Goal: Information Seeking & Learning: Learn about a topic

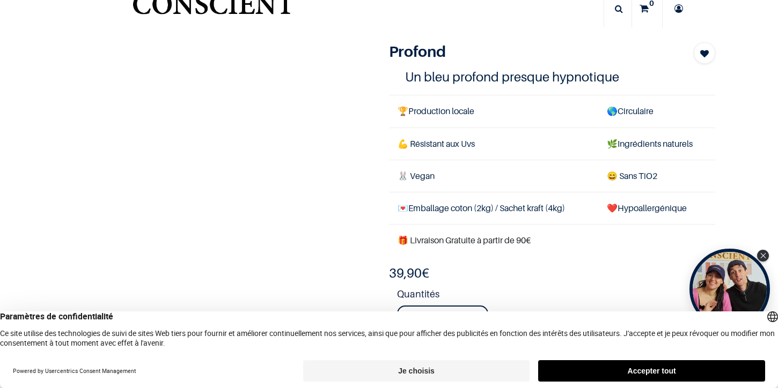
scroll to position [33, 0]
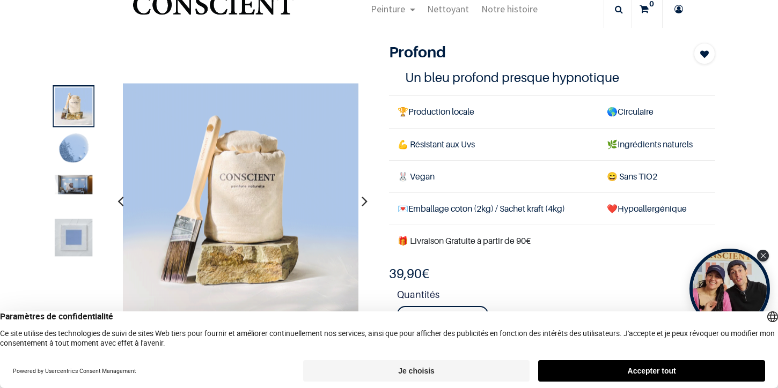
click at [656, 367] on button "Accepter tout" at bounding box center [651, 370] width 227 height 21
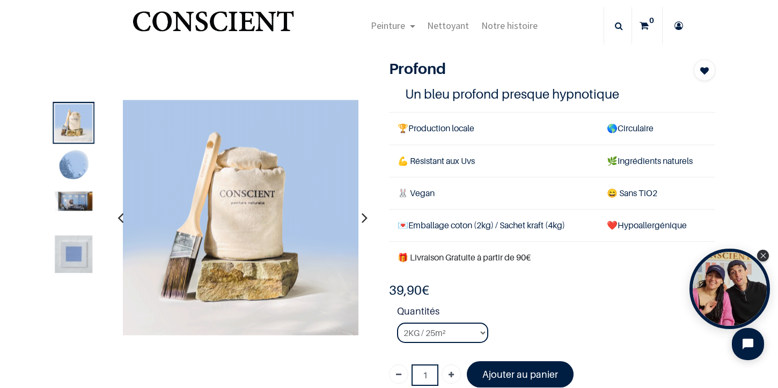
scroll to position [11, 0]
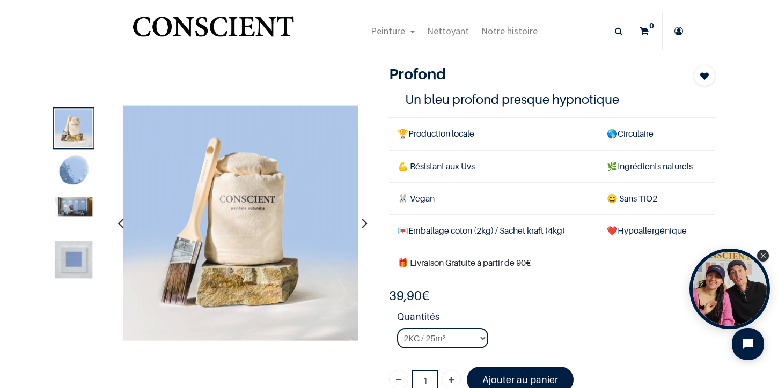
click at [72, 259] on img at bounding box center [74, 260] width 38 height 38
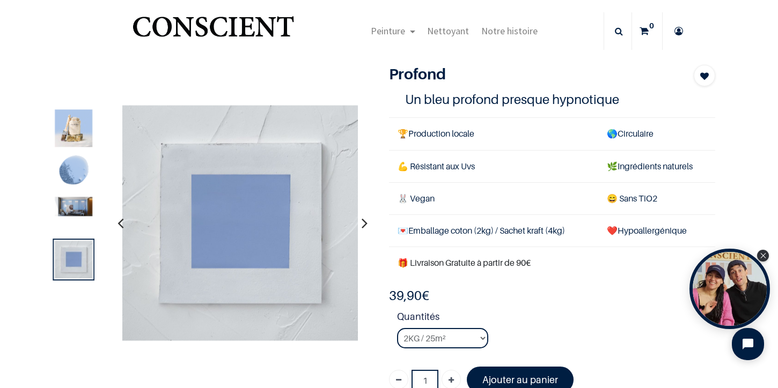
click at [72, 259] on img at bounding box center [74, 260] width 38 height 38
click at [77, 170] on img at bounding box center [74, 172] width 38 height 38
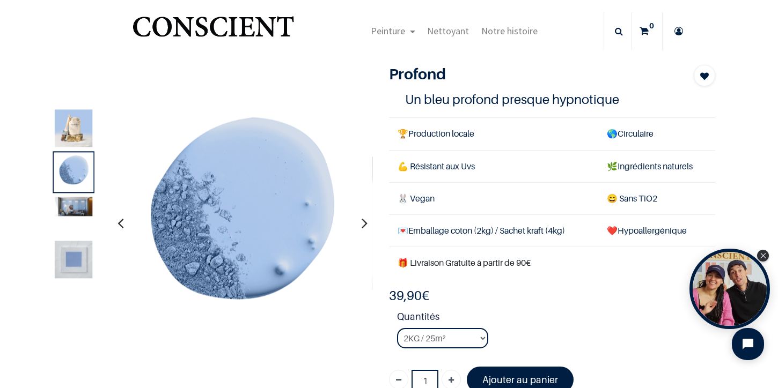
click at [74, 195] on div at bounding box center [74, 194] width 42 height 175
click at [74, 202] on img at bounding box center [74, 206] width 38 height 19
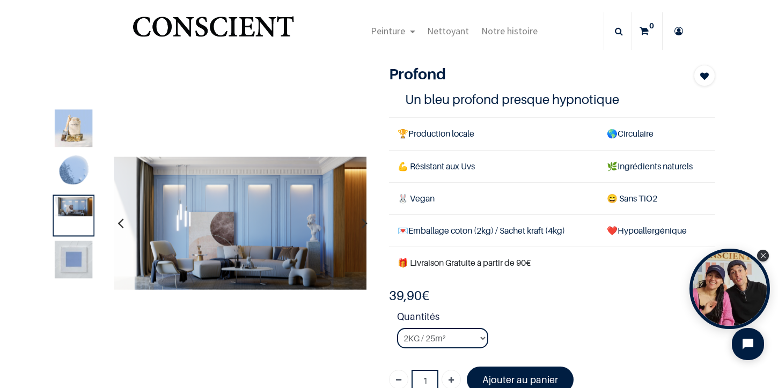
click at [69, 139] on img at bounding box center [74, 128] width 38 height 38
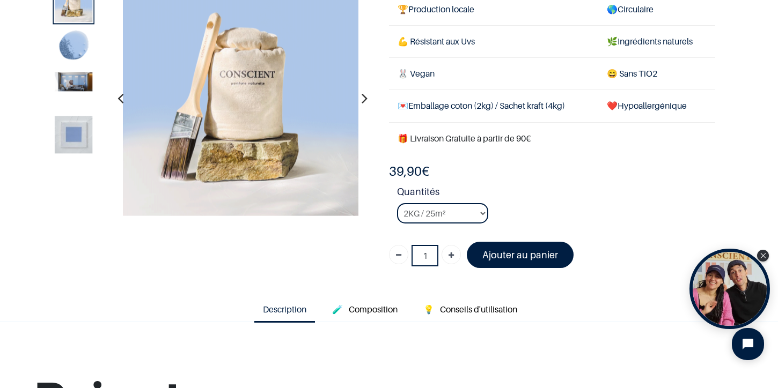
scroll to position [73, 0]
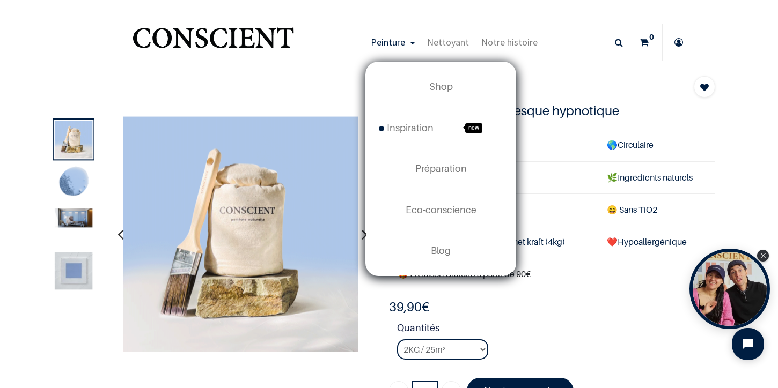
click at [410, 44] on link "Peinture" at bounding box center [393, 43] width 56 height 38
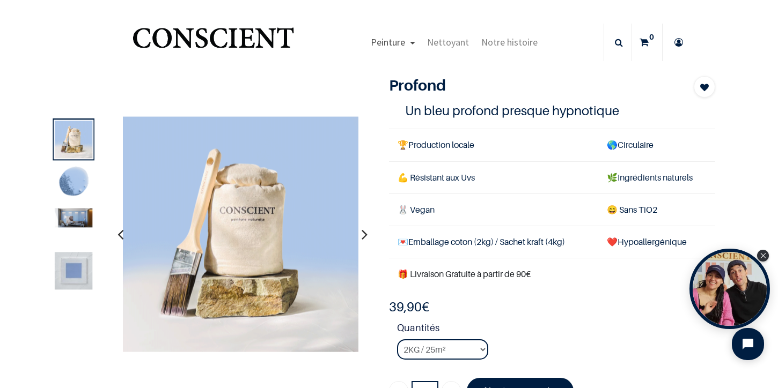
click at [410, 44] on link "Peinture" at bounding box center [393, 43] width 56 height 38
click at [512, 41] on span "Notre histoire" at bounding box center [509, 42] width 56 height 12
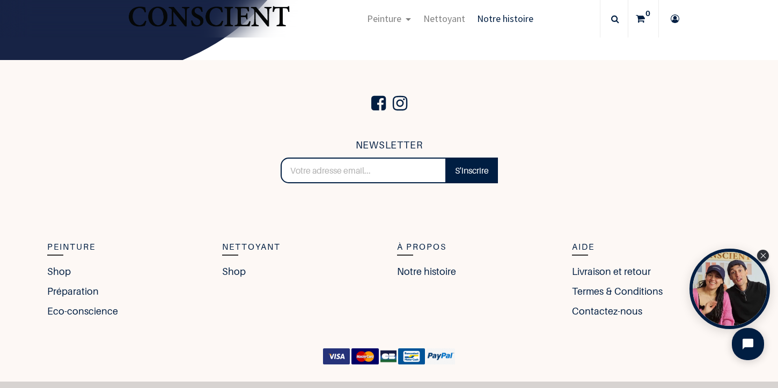
scroll to position [1812, 0]
